Goal: Use online tool/utility: Use online tool/utility

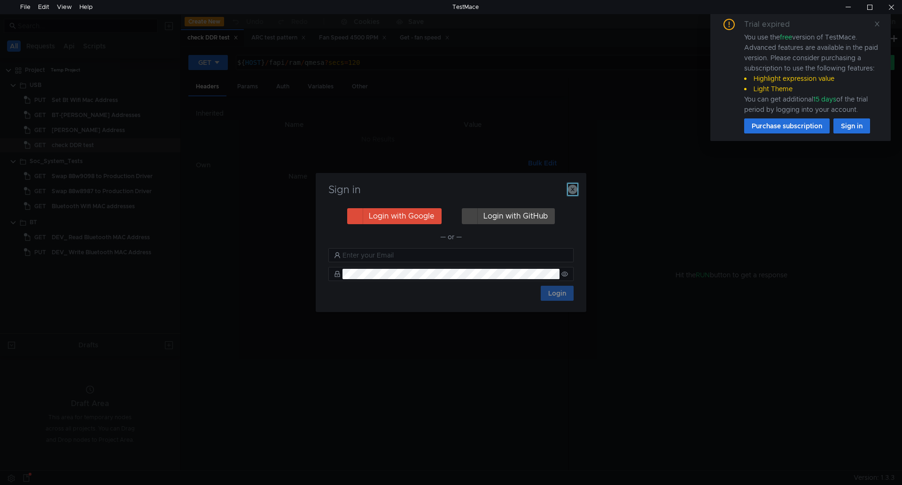
click at [573, 193] on icon "button" at bounding box center [572, 189] width 9 height 9
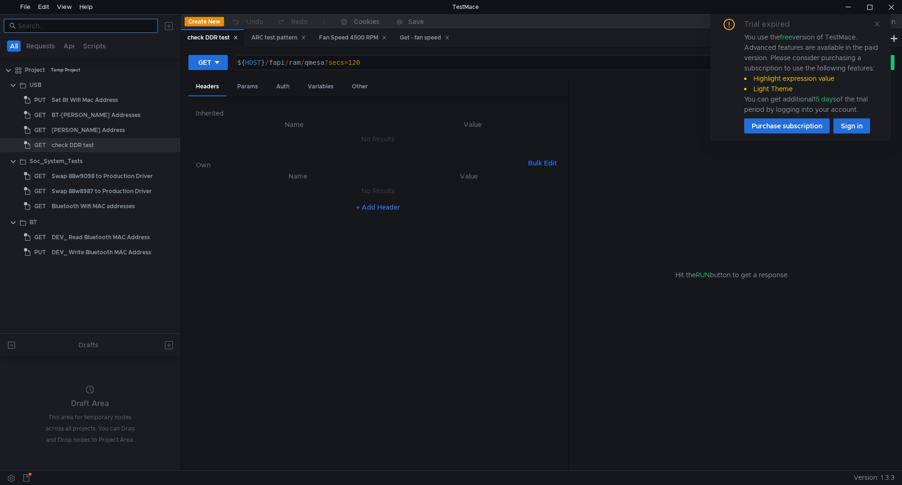
click at [88, 30] on input at bounding box center [85, 26] width 134 height 10
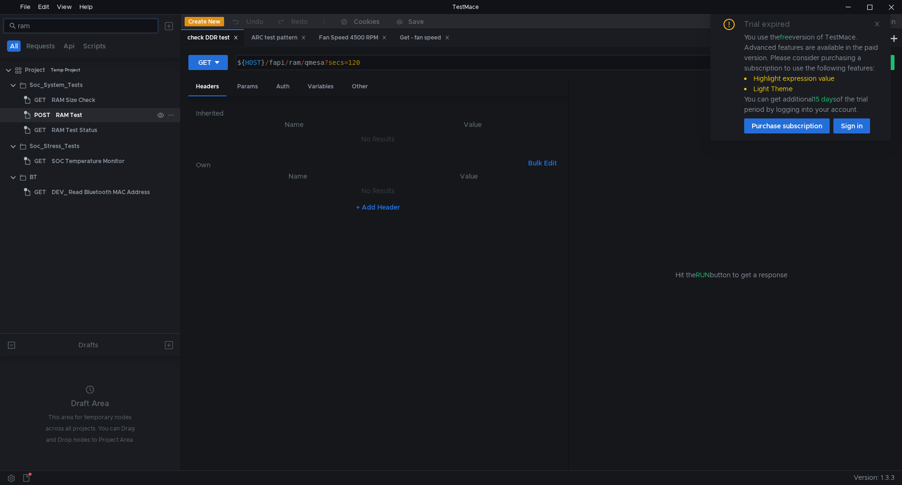
type input "ram"
click at [99, 116] on div "RAM Test" at bounding box center [105, 115] width 98 height 14
click at [876, 25] on icon at bounding box center [877, 24] width 7 height 7
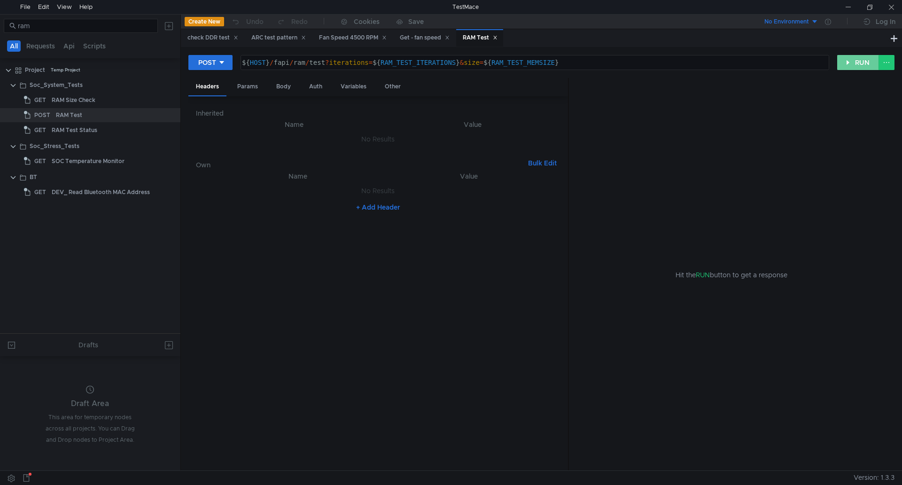
click at [864, 65] on button "RUN" at bounding box center [858, 62] width 42 height 15
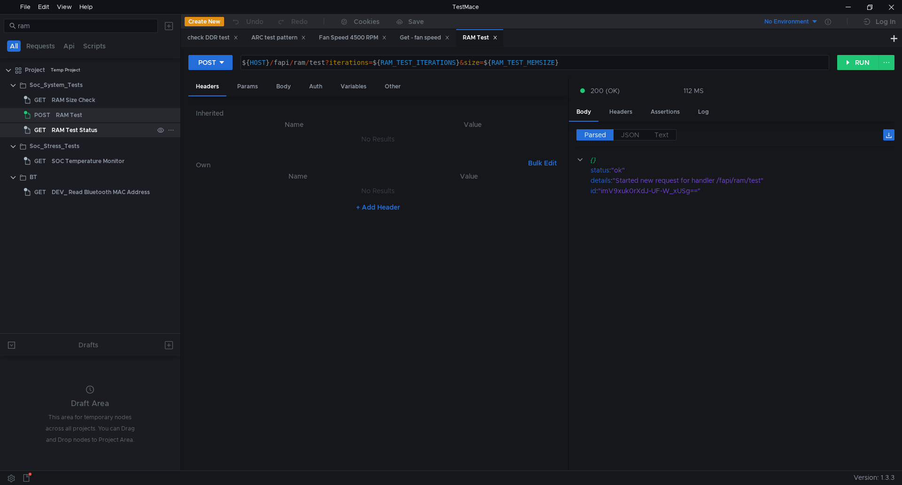
click at [91, 130] on div "RAM Test Status" at bounding box center [75, 130] width 46 height 14
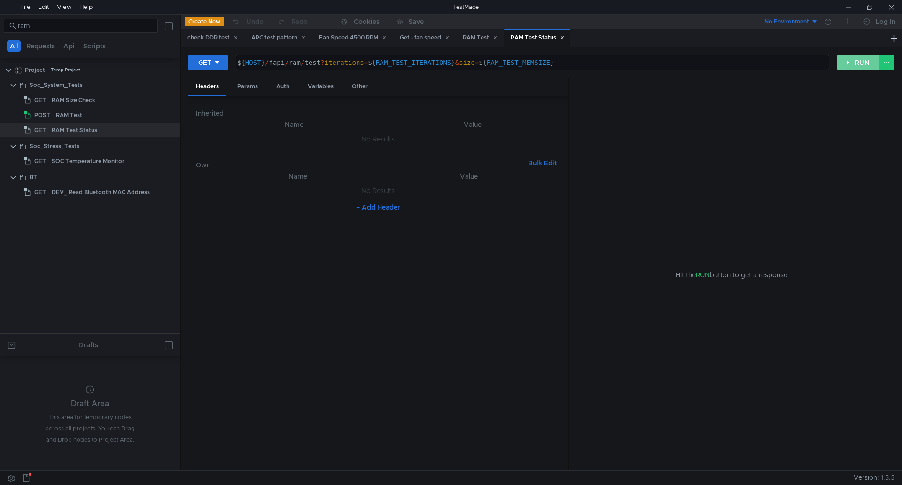
click at [847, 66] on button "RUN" at bounding box center [858, 62] width 42 height 15
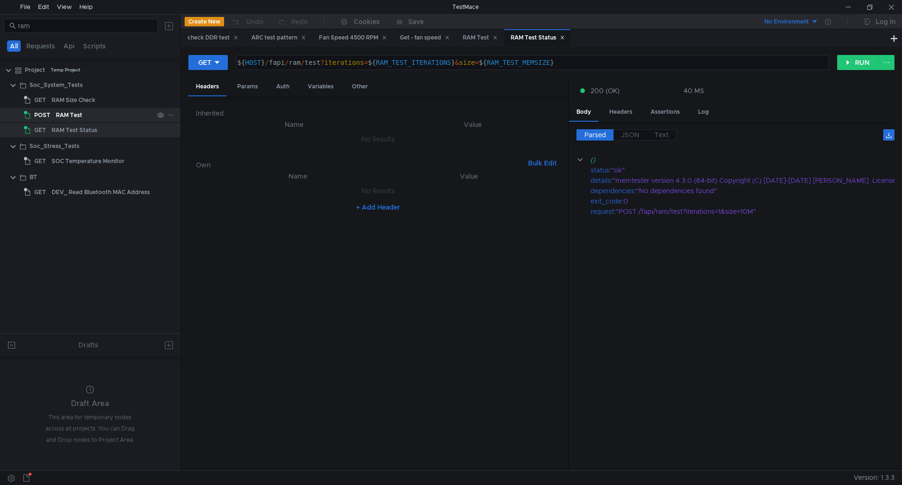
click at [81, 112] on div "RAM Test" at bounding box center [69, 115] width 26 height 14
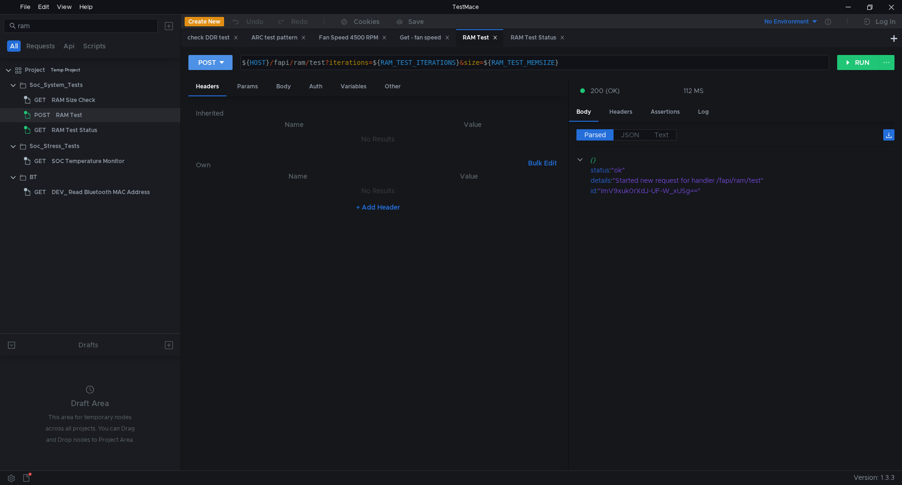
click at [223, 61] on icon at bounding box center [221, 62] width 7 height 7
click at [221, 122] on li "DELETE" at bounding box center [210, 127] width 44 height 15
click at [840, 61] on button "RUN" at bounding box center [858, 62] width 42 height 15
click at [231, 61] on icon at bounding box center [229, 62] width 7 height 7
click at [217, 95] on li "POST" at bounding box center [214, 97] width 52 height 15
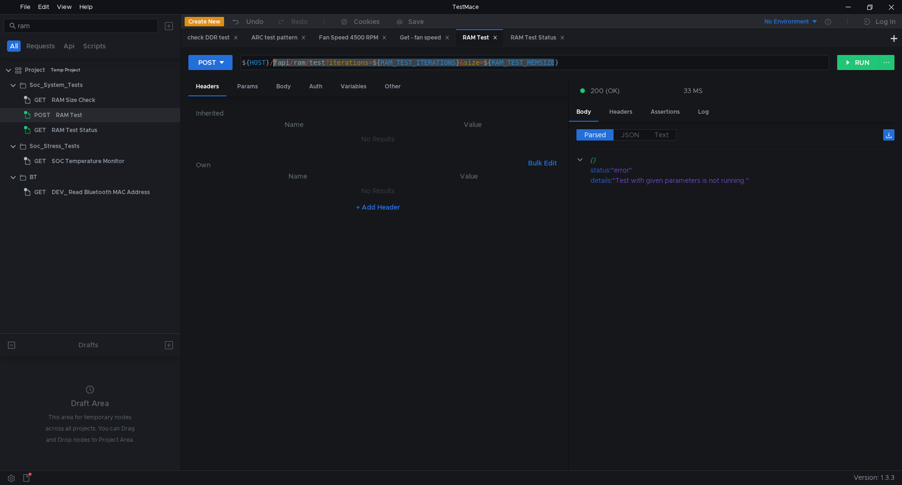
drag, startPoint x: 556, startPoint y: 63, endPoint x: 275, endPoint y: 65, distance: 281.0
click at [275, 65] on div "${ HOST } / fapi / ram / test ? iterations = ${ RAM_TEST_ITERATIONS } & size = …" at bounding box center [534, 70] width 588 height 23
paste textarea "1&size=50M"
type textarea "${HOST}/fapi/ram/test?iterations=1&size=50M}"
click at [846, 66] on button "RUN" at bounding box center [858, 62] width 42 height 15
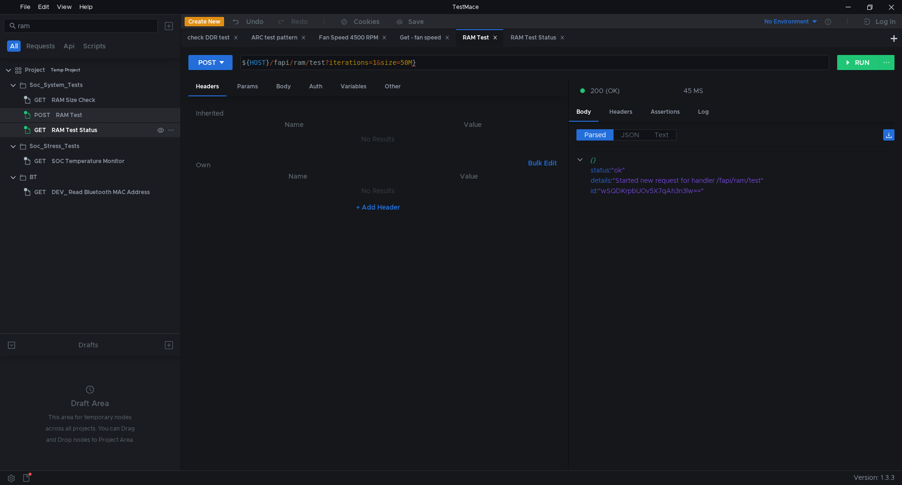
click at [81, 128] on div "RAM Test Status" at bounding box center [75, 130] width 46 height 14
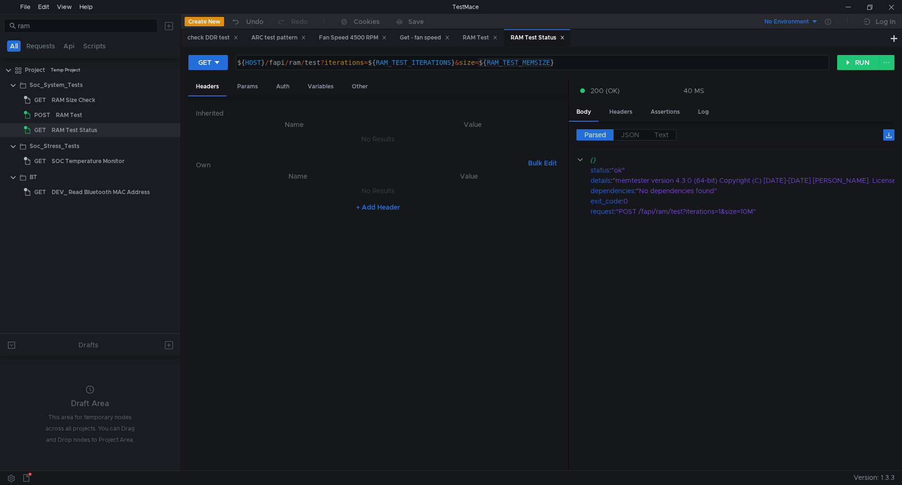
click at [556, 64] on div "${ HOST } / fapi / ram / test ? iterations = ${ RAM_TEST_ITERATIONS } & size = …" at bounding box center [531, 70] width 592 height 23
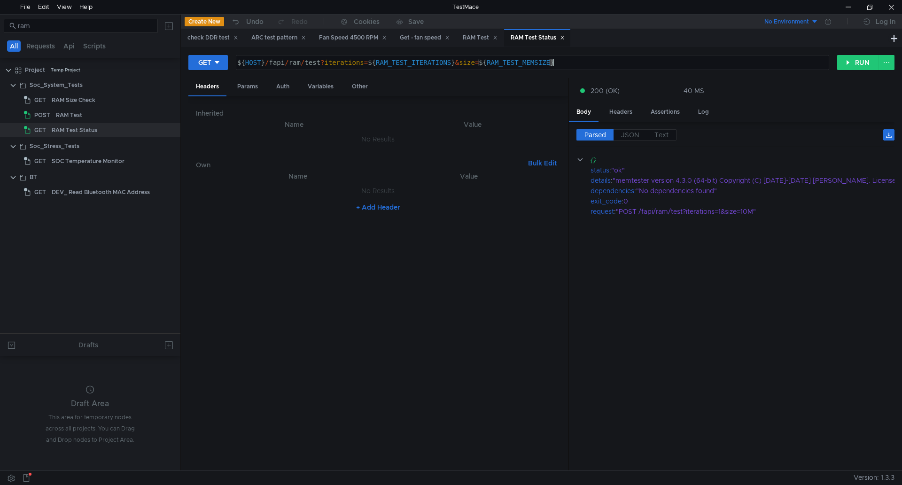
click at [556, 64] on div "${ HOST } / fapi / ram / test ? iterations = ${ RAM_TEST_ITERATIONS } & size = …" at bounding box center [531, 70] width 592 height 23
drag, startPoint x: 556, startPoint y: 64, endPoint x: 507, endPoint y: 65, distance: 48.9
click at [507, 65] on div "${ HOST } / fapi / ram / test ? iterations = ${ RAM_TEST_ITERATIONS } & size = …" at bounding box center [531, 70] width 592 height 23
click at [530, 60] on div "${ HOST } / fapi / ram / test ? iterations = ${ RAM_TEST_ITERATIONS } & size = …" at bounding box center [532, 62] width 592 height 14
drag, startPoint x: 557, startPoint y: 62, endPoint x: 270, endPoint y: 60, distance: 287.6
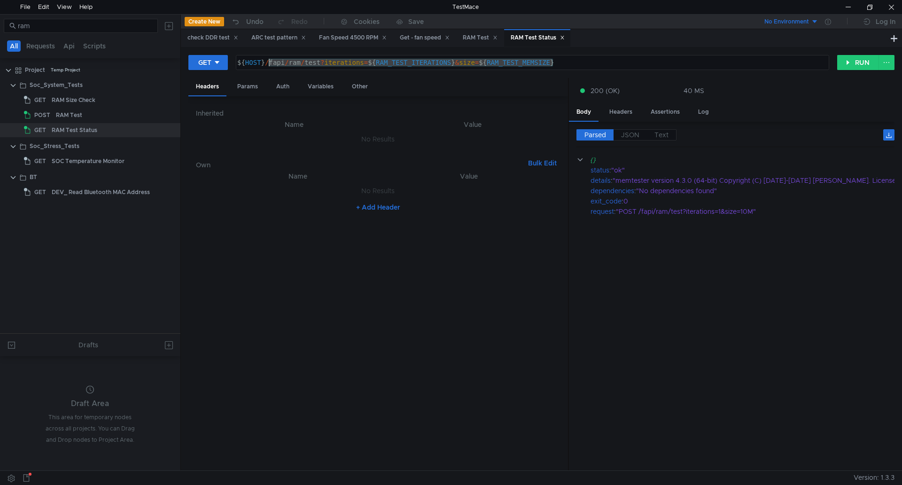
click at [270, 60] on div "${ HOST } / fapi / ram / test ? iterations = ${ RAM_TEST_ITERATIONS } & size = …" at bounding box center [531, 70] width 592 height 23
paste textarea "1&size=50M"
type textarea "${HOST}/fapi/ram/test?iterations=1&size=50M"
click at [859, 61] on button "RUN" at bounding box center [858, 62] width 42 height 15
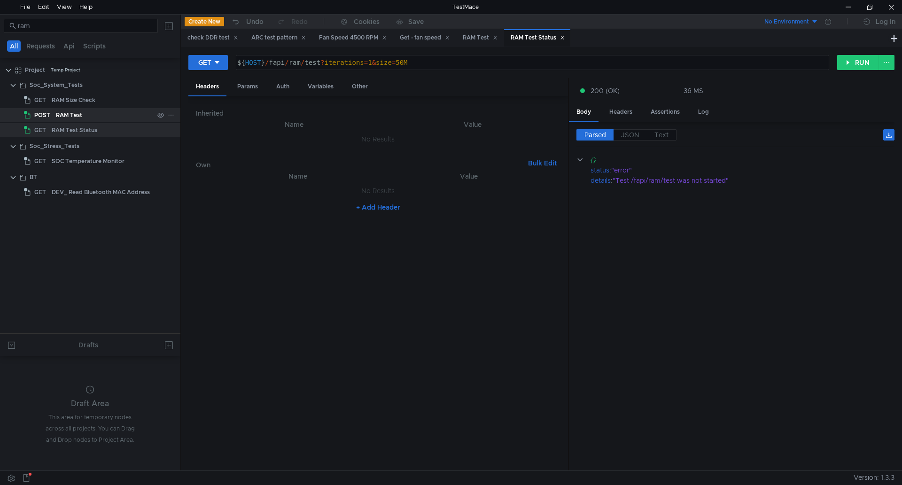
click at [115, 114] on div "RAM Test" at bounding box center [105, 115] width 98 height 14
click at [99, 116] on div "RAM Test" at bounding box center [105, 115] width 98 height 14
click at [226, 67] on button "GET" at bounding box center [207, 62] width 39 height 15
click at [213, 92] on li "POST" at bounding box center [208, 97] width 41 height 15
click at [230, 68] on button "POST" at bounding box center [210, 62] width 44 height 15
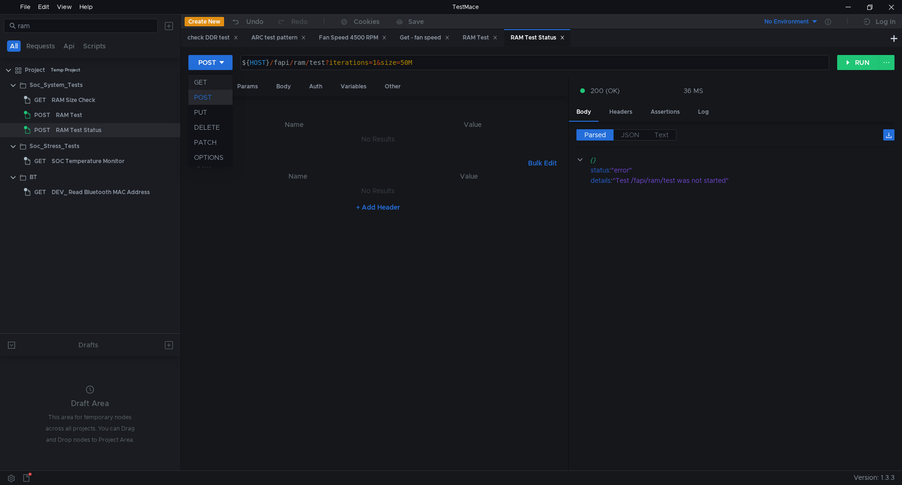
click at [218, 85] on li "GET" at bounding box center [210, 82] width 44 height 15
click at [102, 117] on div "RAM Test" at bounding box center [105, 115] width 98 height 14
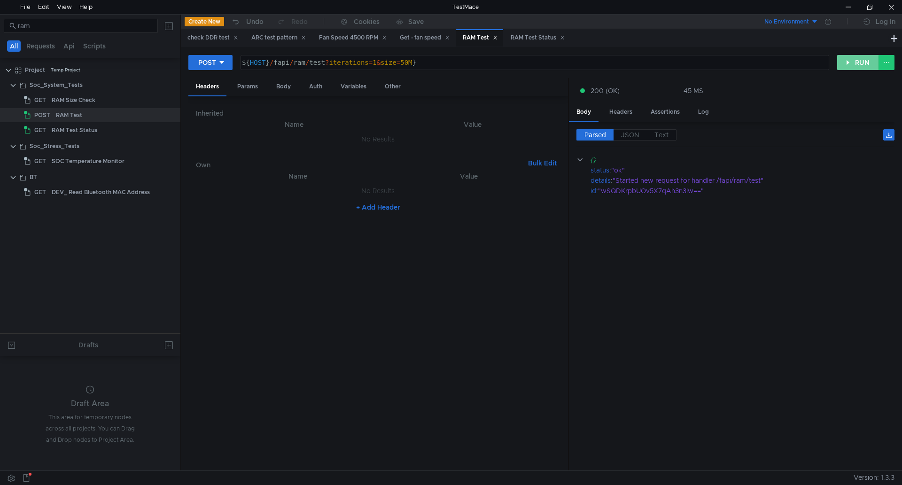
click at [845, 67] on button "RUN" at bounding box center [858, 62] width 42 height 15
click at [225, 62] on button "POST" at bounding box center [210, 62] width 44 height 15
click at [214, 84] on li "GET" at bounding box center [210, 82] width 44 height 15
click at [867, 64] on button "RUN" at bounding box center [858, 62] width 42 height 15
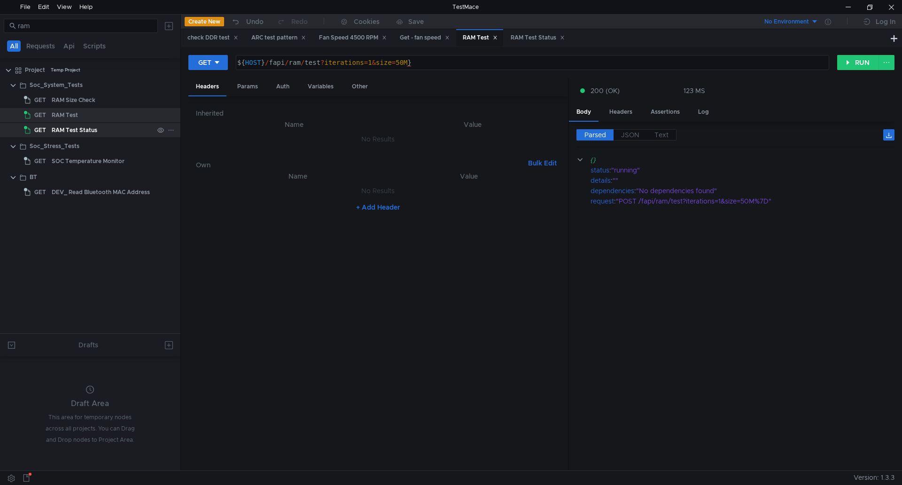
click at [111, 135] on div "RAM Test Status" at bounding box center [103, 130] width 102 height 14
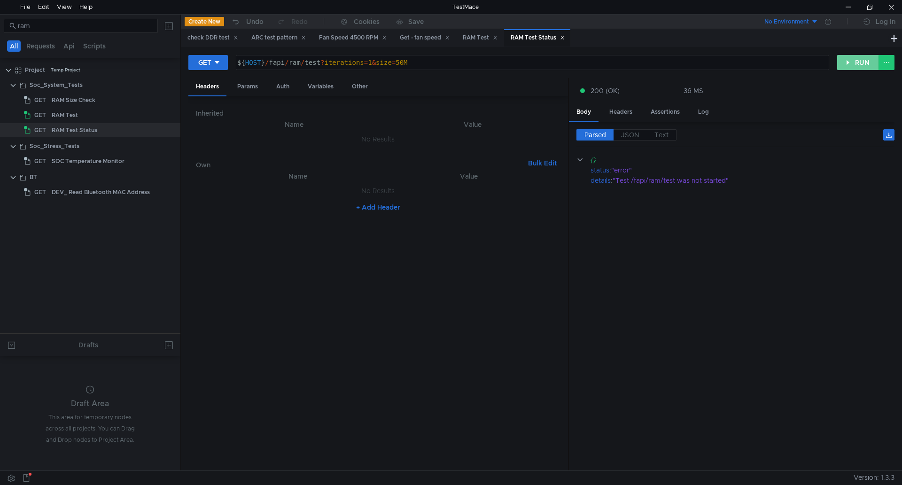
click at [850, 60] on button "RUN" at bounding box center [858, 62] width 42 height 15
click at [107, 111] on div "RAM Test" at bounding box center [103, 115] width 102 height 14
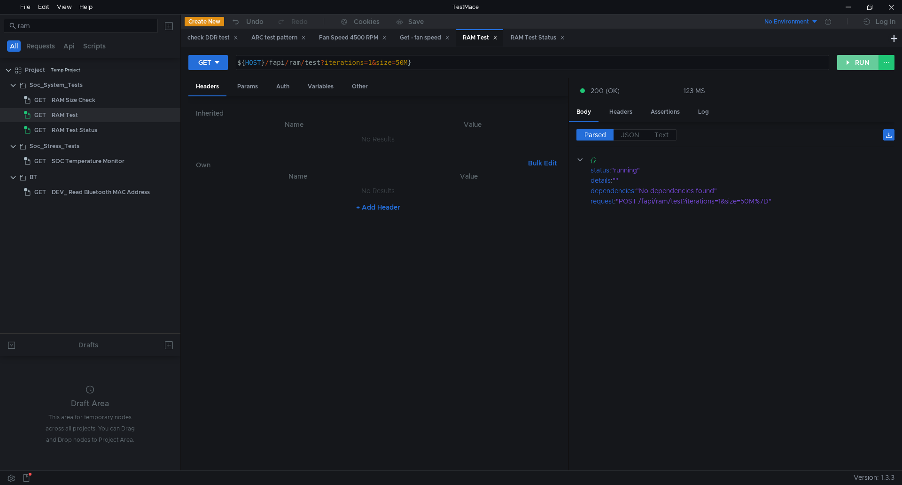
click at [859, 65] on button "RUN" at bounding box center [858, 62] width 42 height 15
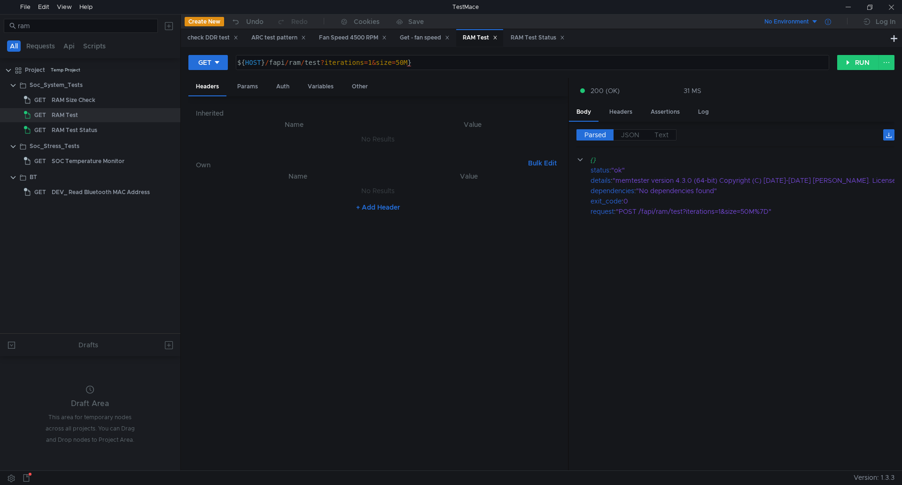
drag, startPoint x: 895, startPoint y: 5, endPoint x: 828, endPoint y: 26, distance: 70.1
click at [895, 5] on div at bounding box center [891, 7] width 22 height 14
